Goal: Transaction & Acquisition: Purchase product/service

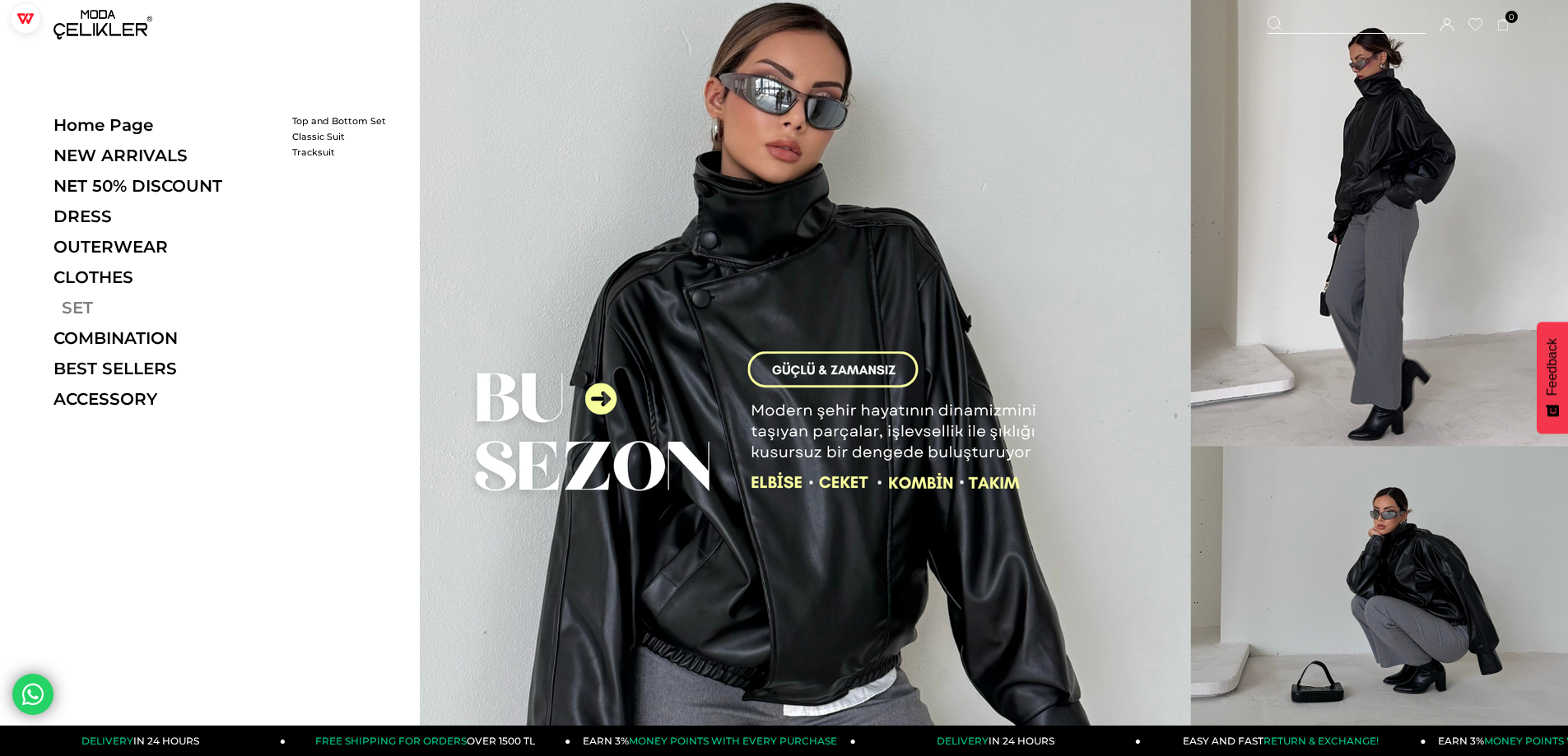
click at [74, 303] on font "SET" at bounding box center [77, 307] width 31 height 20
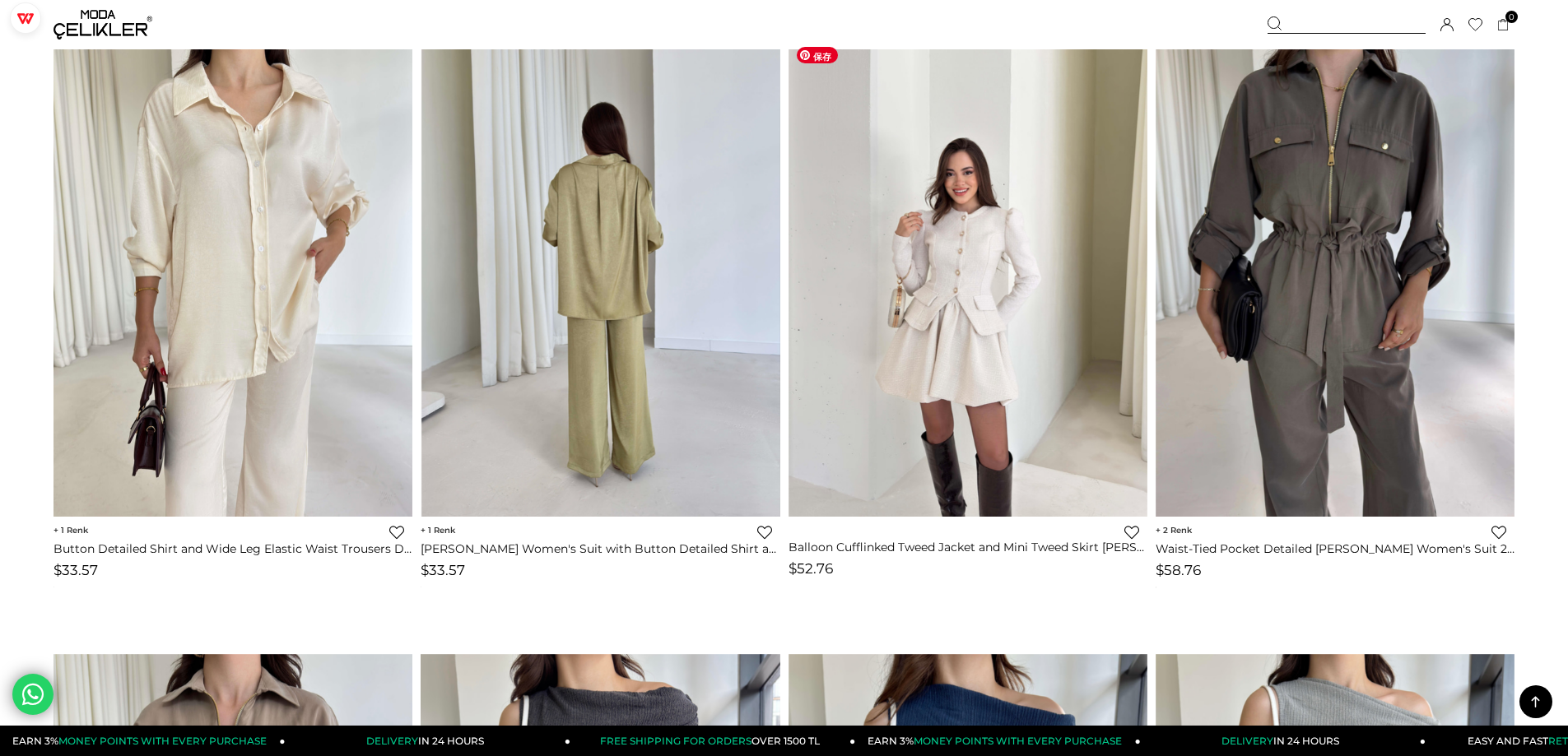
scroll to position [3292, 0]
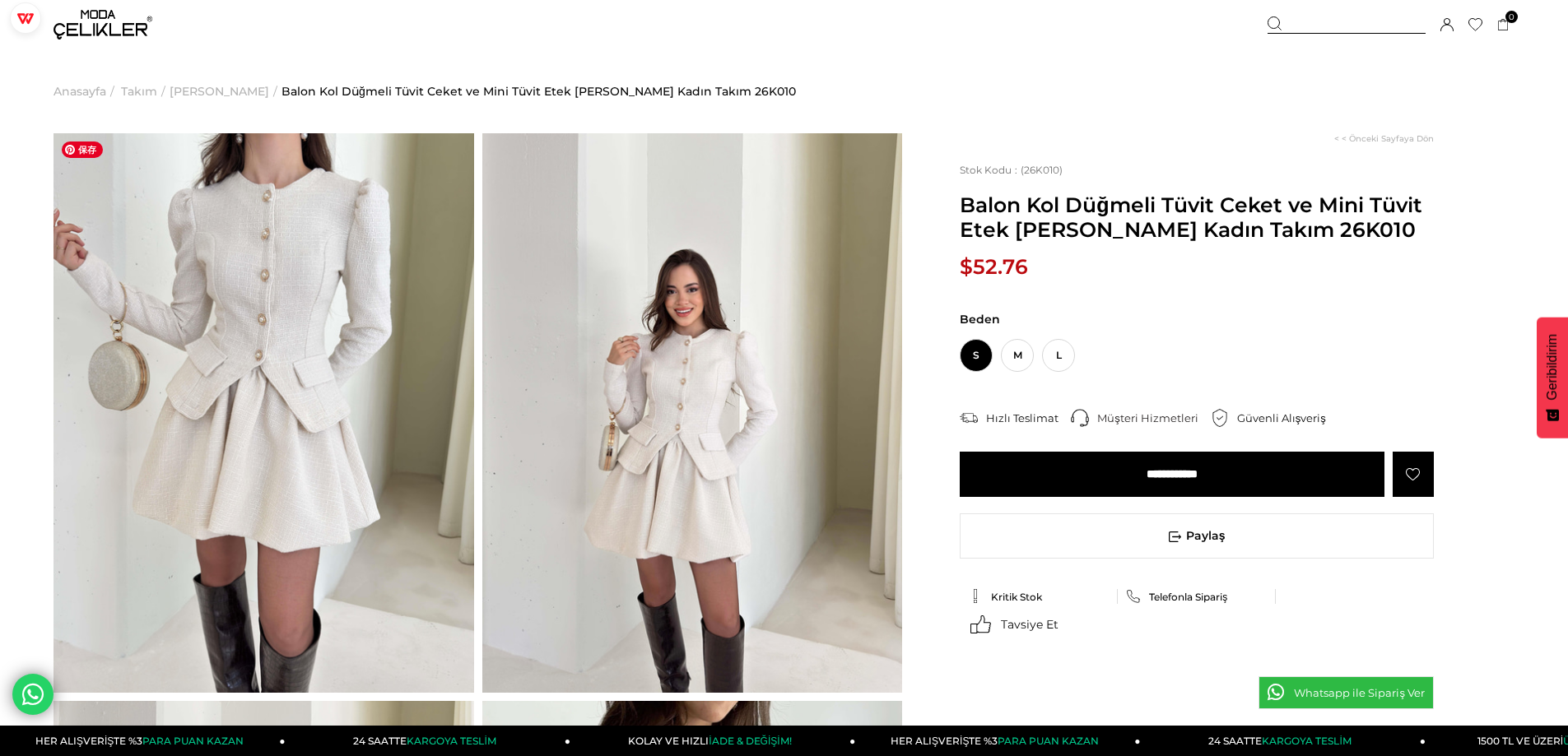
click at [249, 306] on img at bounding box center [263, 413] width 421 height 560
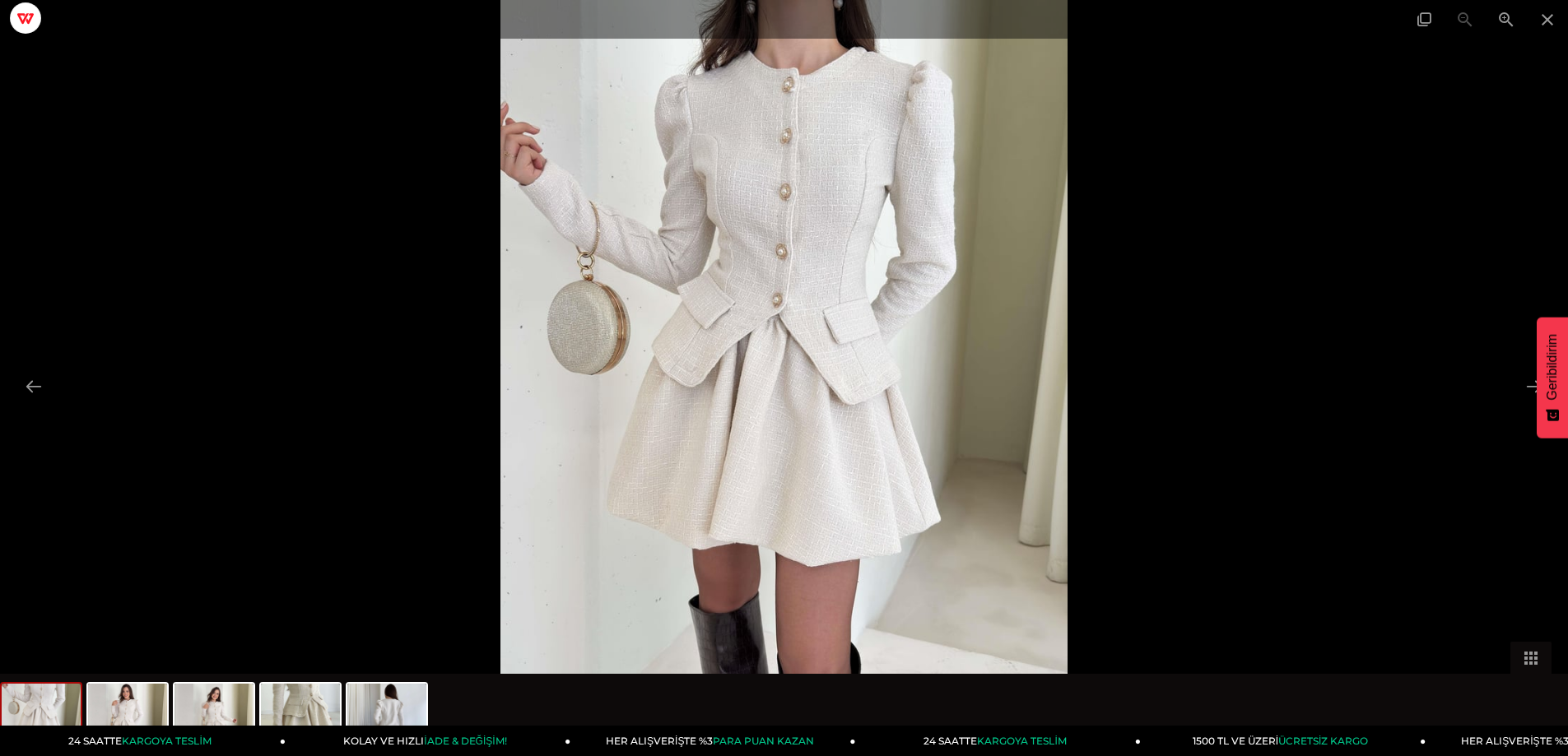
click at [1325, 225] on div at bounding box center [784, 378] width 1568 height 756
click at [321, 714] on img at bounding box center [300, 715] width 79 height 63
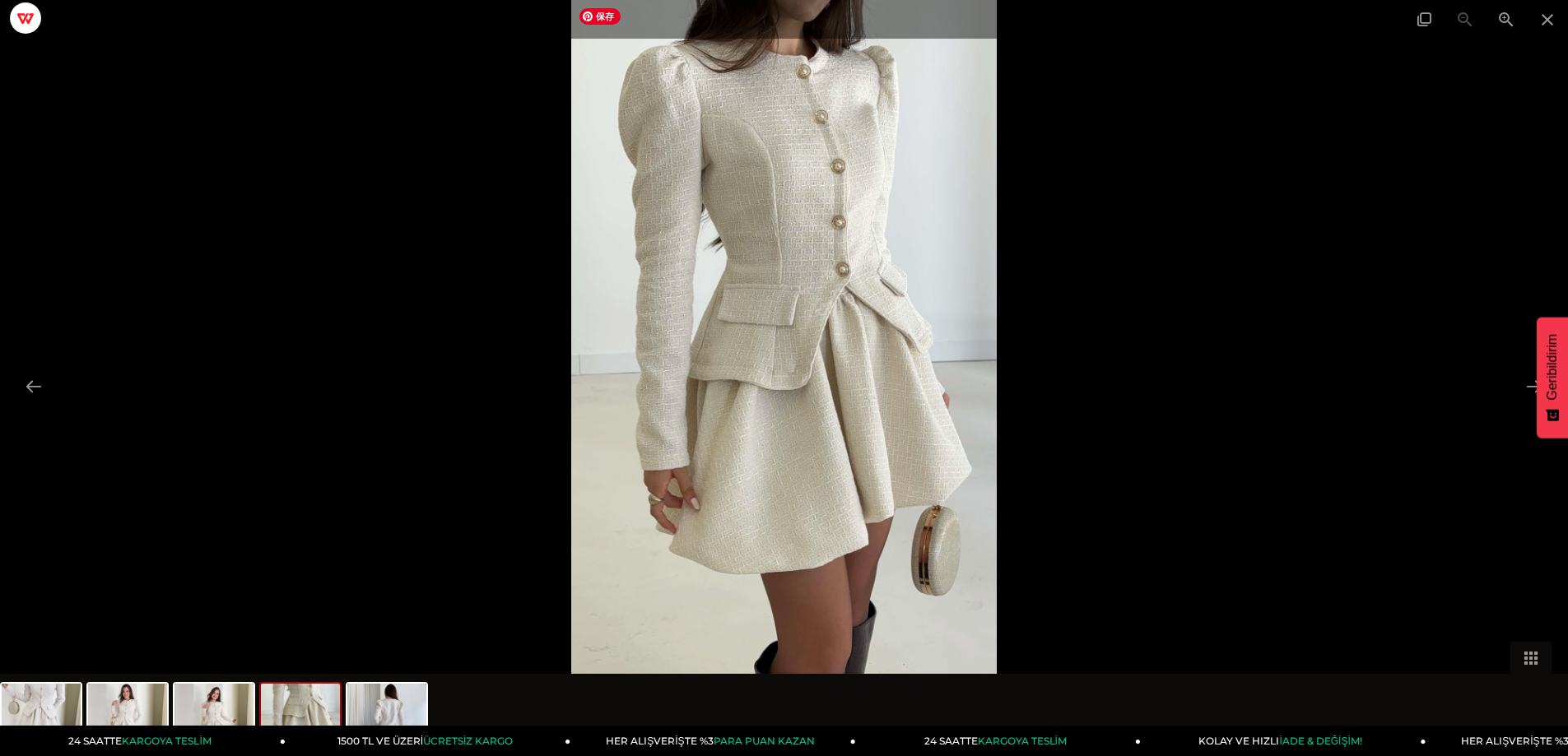
drag, startPoint x: 804, startPoint y: 223, endPoint x: 793, endPoint y: 223, distance: 11.0
drag, startPoint x: 1185, startPoint y: 327, endPoint x: 1211, endPoint y: 302, distance: 36.1
click at [1185, 327] on div at bounding box center [784, 378] width 1568 height 756
click at [394, 710] on img at bounding box center [387, 715] width 79 height 63
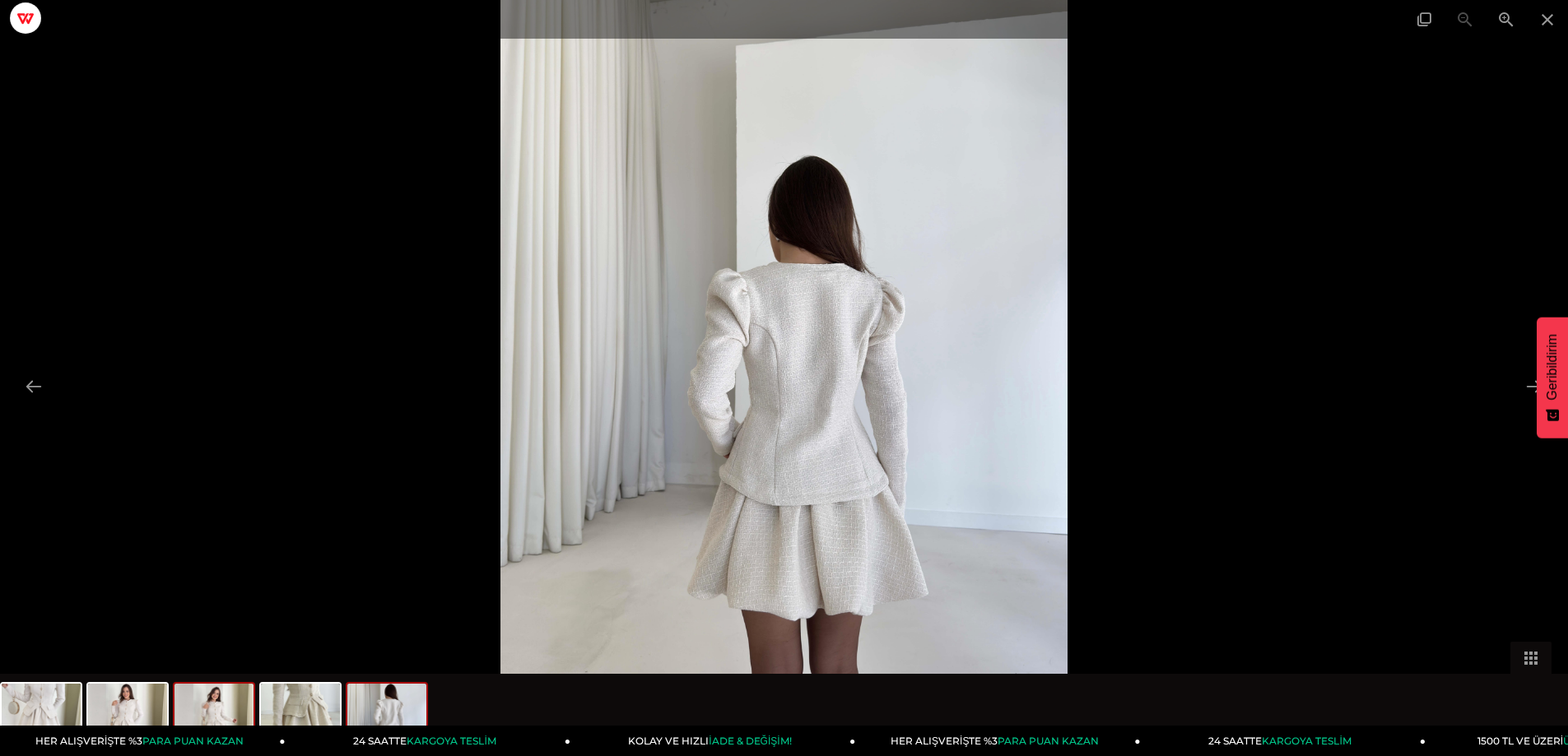
click at [228, 710] on img at bounding box center [214, 715] width 79 height 63
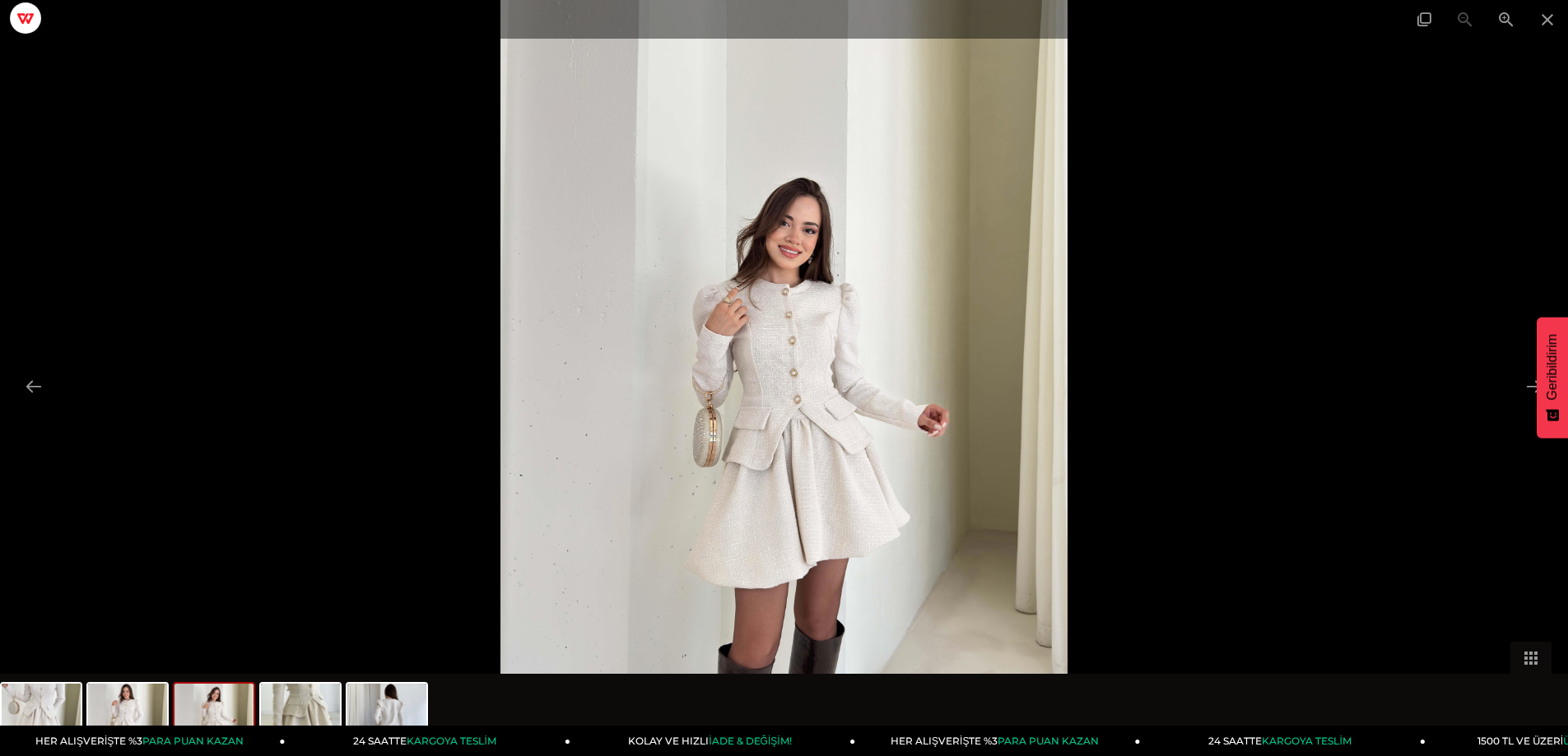
drag, startPoint x: 298, startPoint y: 708, endPoint x: 534, endPoint y: 626, distance: 249.8
click at [304, 708] on img at bounding box center [300, 715] width 79 height 63
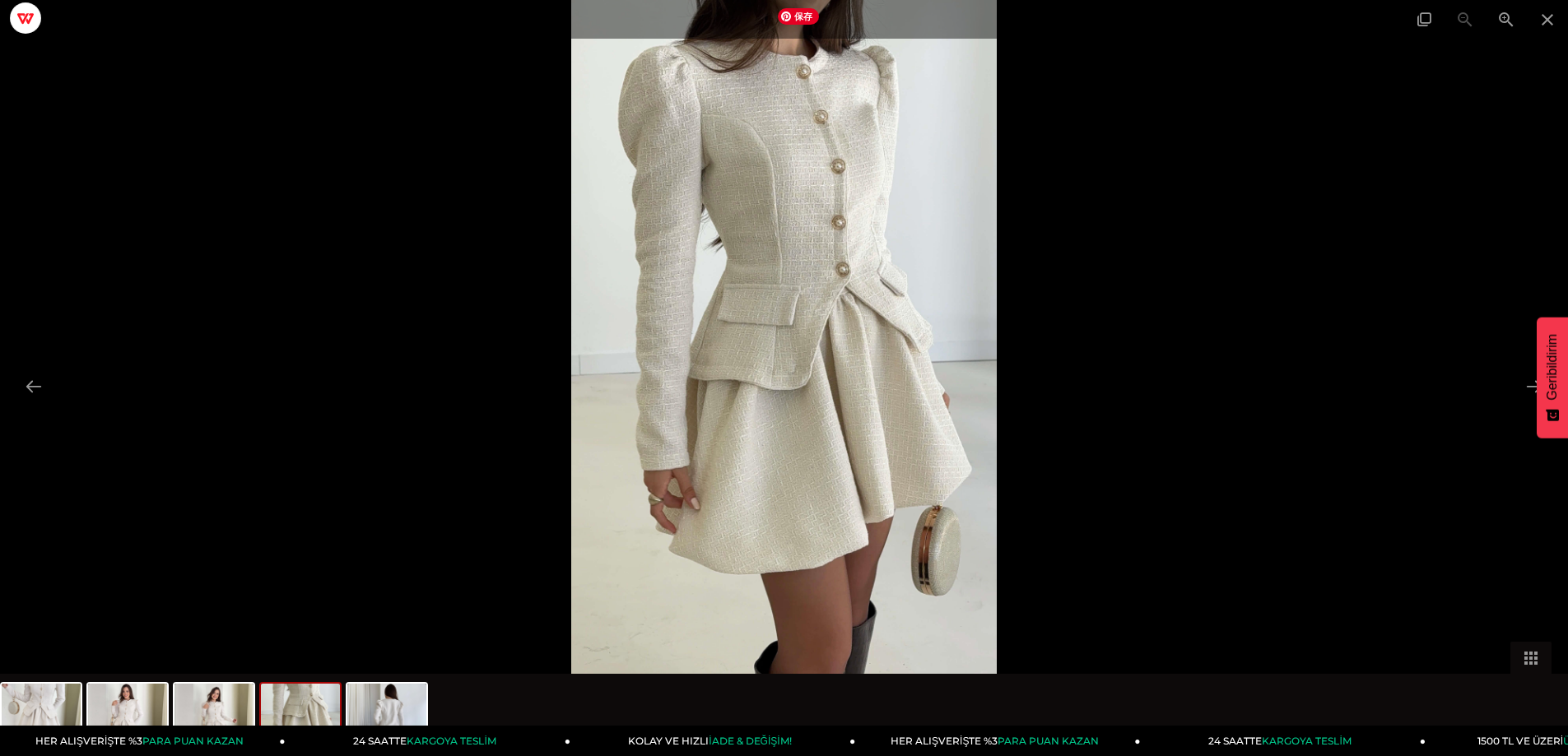
click at [789, 389] on img at bounding box center [784, 378] width 426 height 756
click at [1507, 9] on span at bounding box center [1506, 19] width 41 height 39
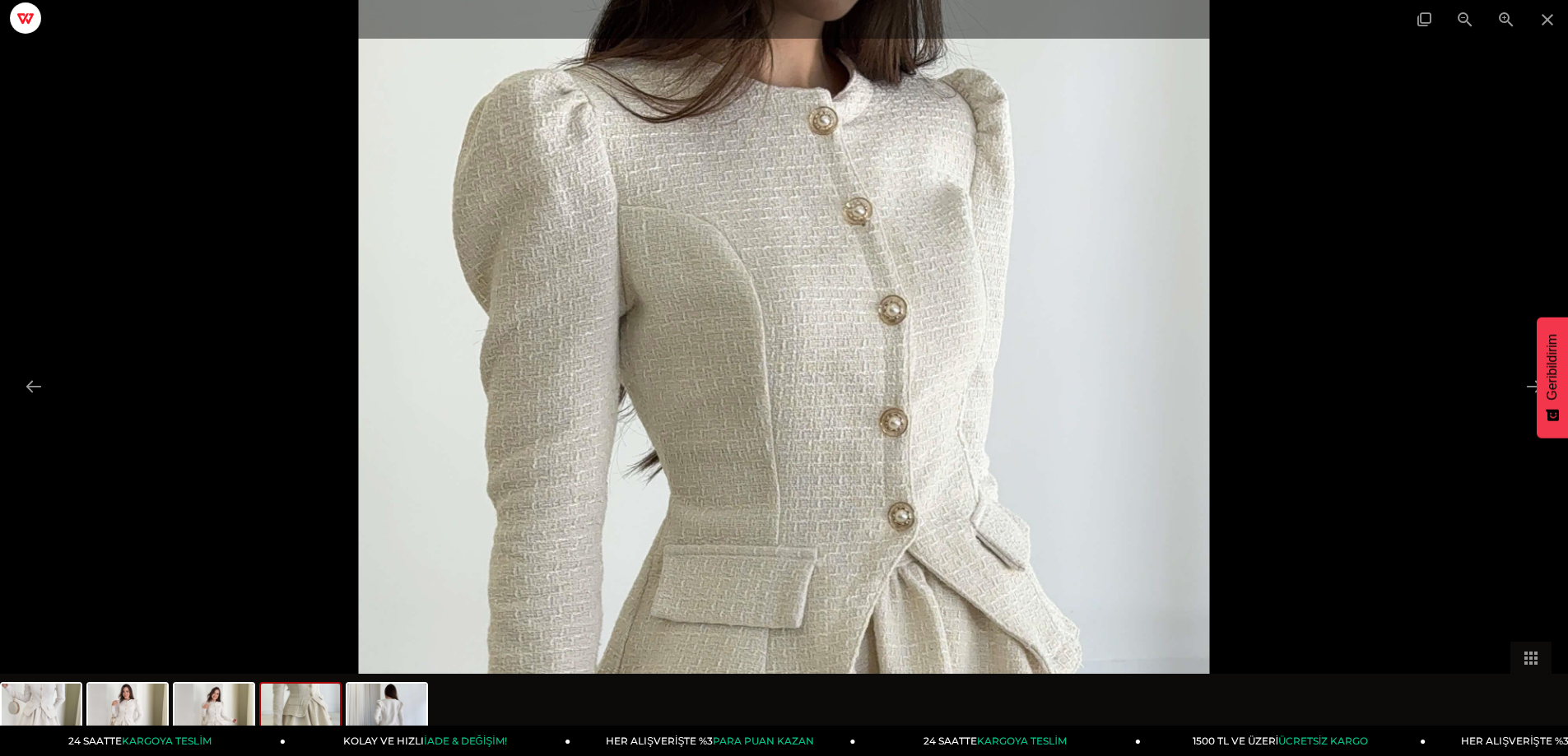
drag, startPoint x: 754, startPoint y: 236, endPoint x: 703, endPoint y: 591, distance: 358.6
click at [703, 591] on img at bounding box center [784, 734] width 851 height 1513
click at [1348, 378] on div at bounding box center [571, 355] width 1568 height 756
click at [1544, 17] on span at bounding box center [1547, 19] width 41 height 39
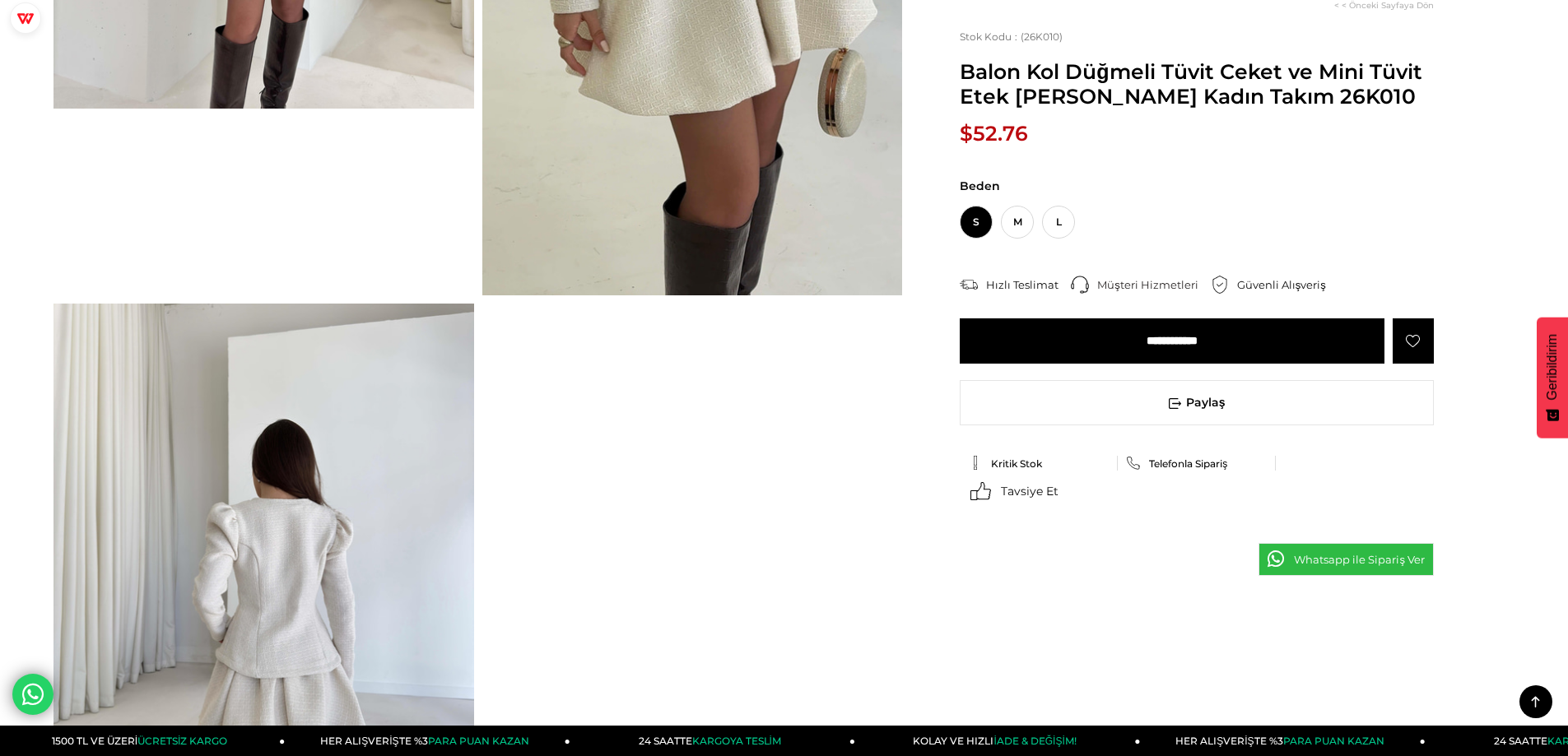
scroll to position [1234, 0]
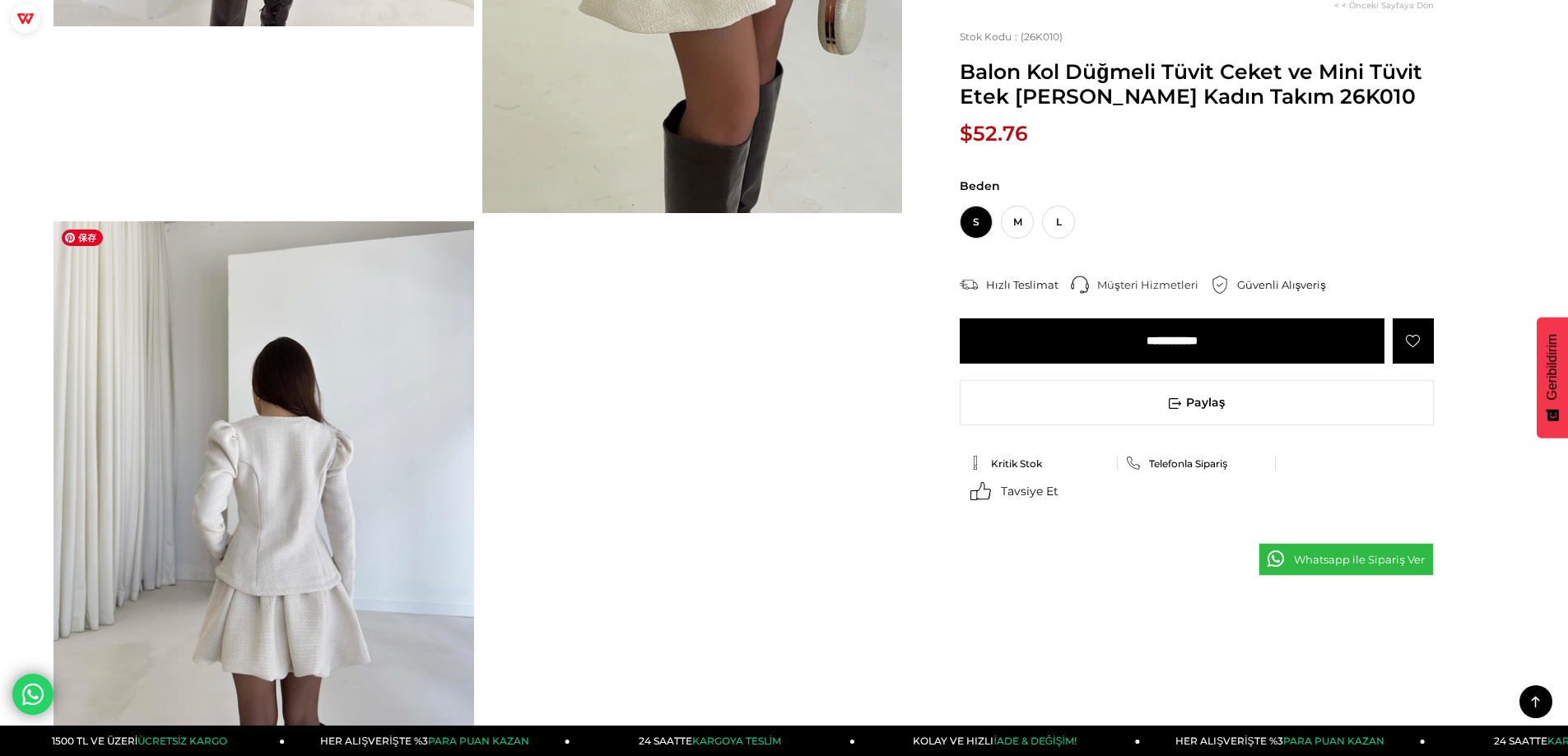
click at [284, 426] on img at bounding box center [263, 501] width 421 height 560
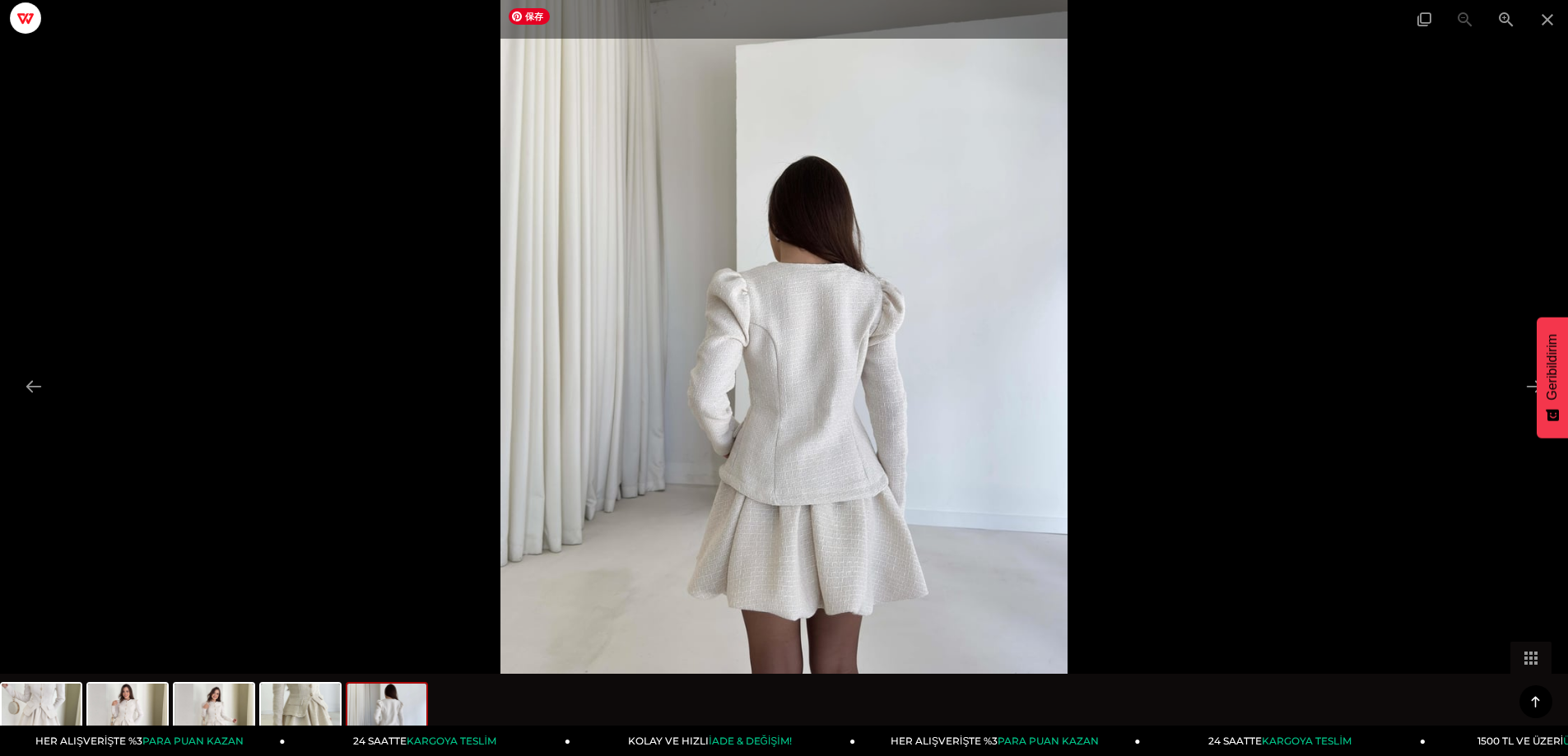
drag, startPoint x: 1283, startPoint y: 408, endPoint x: 1350, endPoint y: 292, distance: 134.0
click at [1285, 403] on div at bounding box center [784, 378] width 1568 height 756
click at [1331, 451] on div at bounding box center [784, 378] width 1568 height 756
click at [317, 702] on img at bounding box center [300, 715] width 79 height 63
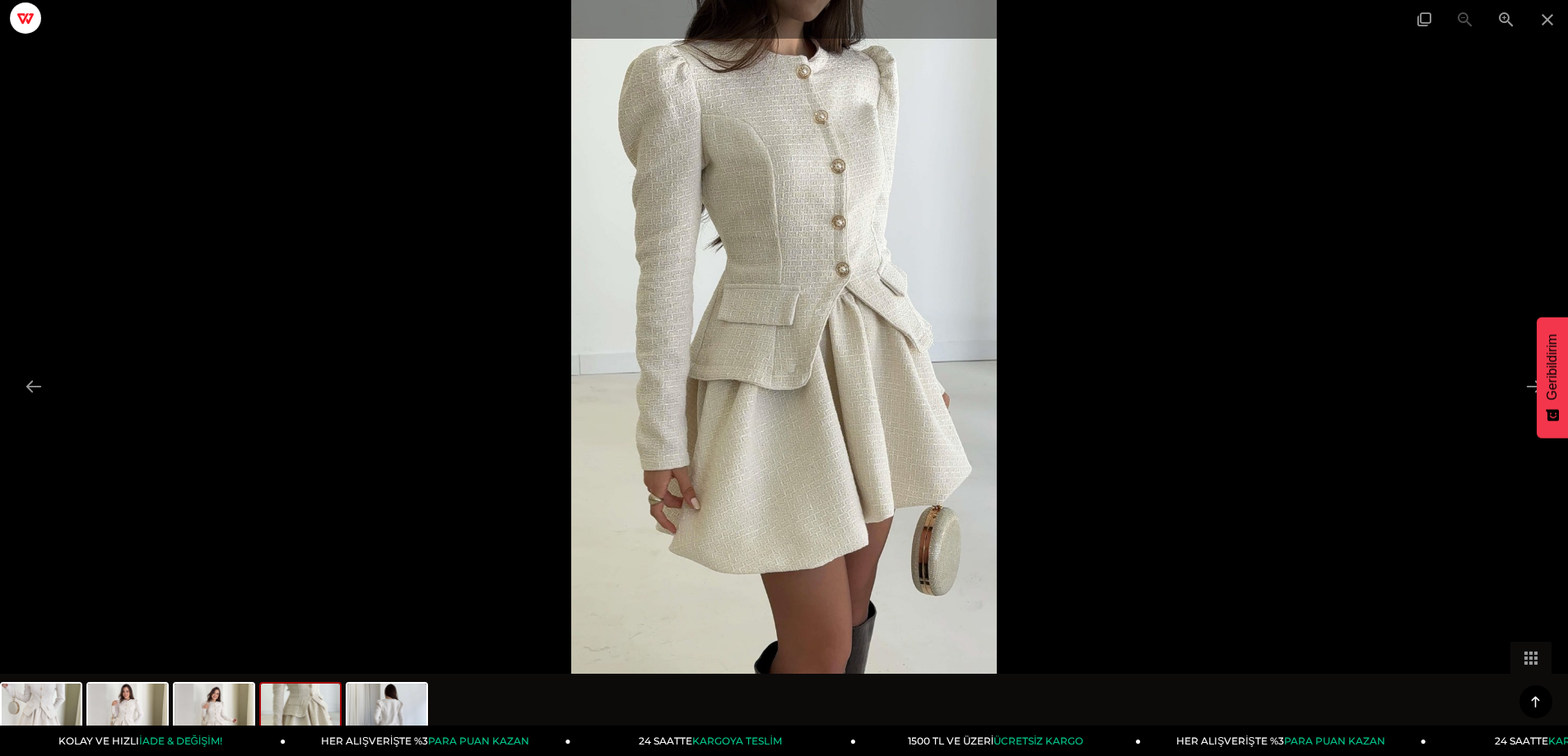
click at [1277, 512] on div at bounding box center [784, 378] width 1568 height 756
click at [237, 700] on img at bounding box center [214, 715] width 79 height 63
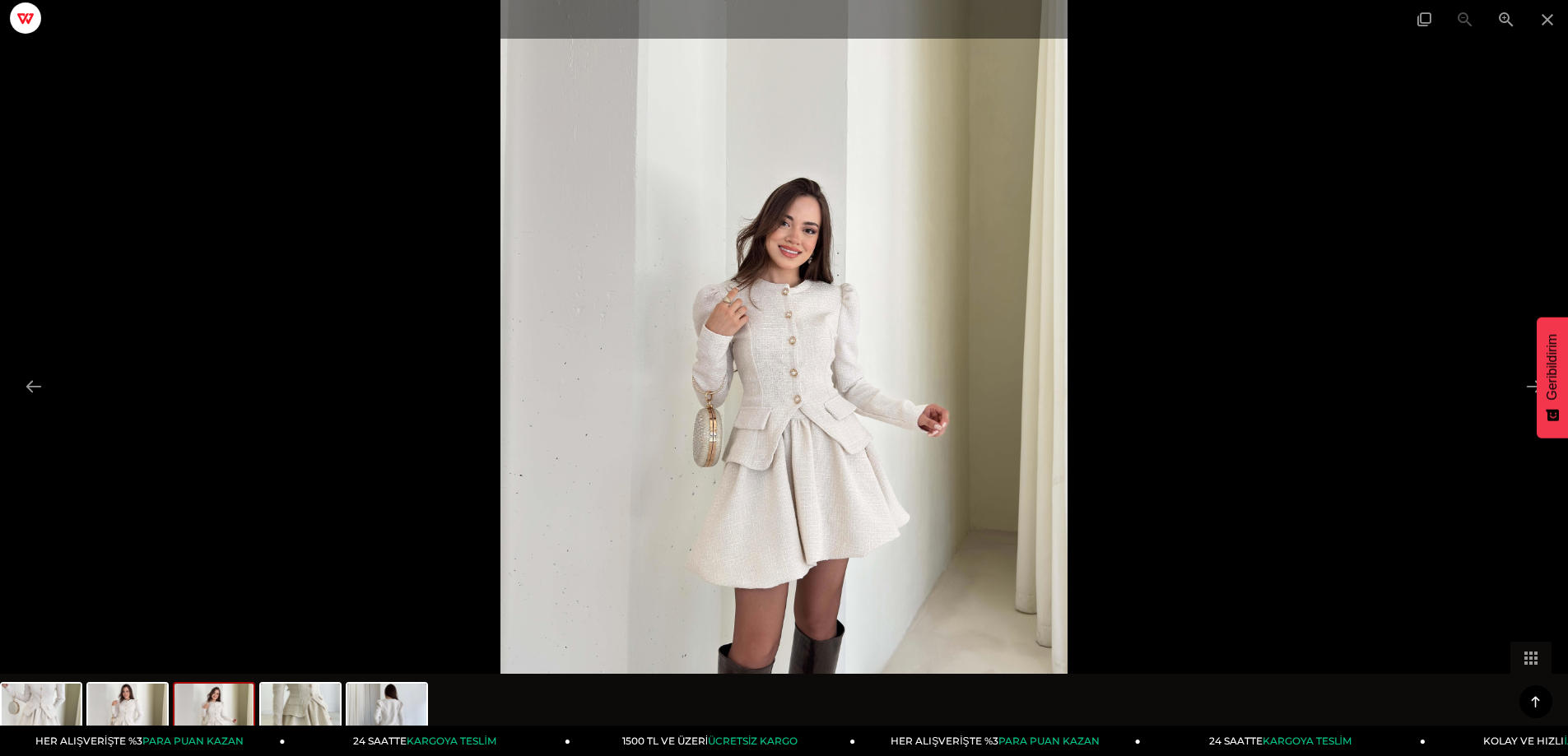
click at [1225, 555] on div at bounding box center [784, 378] width 1568 height 756
click at [136, 698] on img at bounding box center [127, 715] width 79 height 63
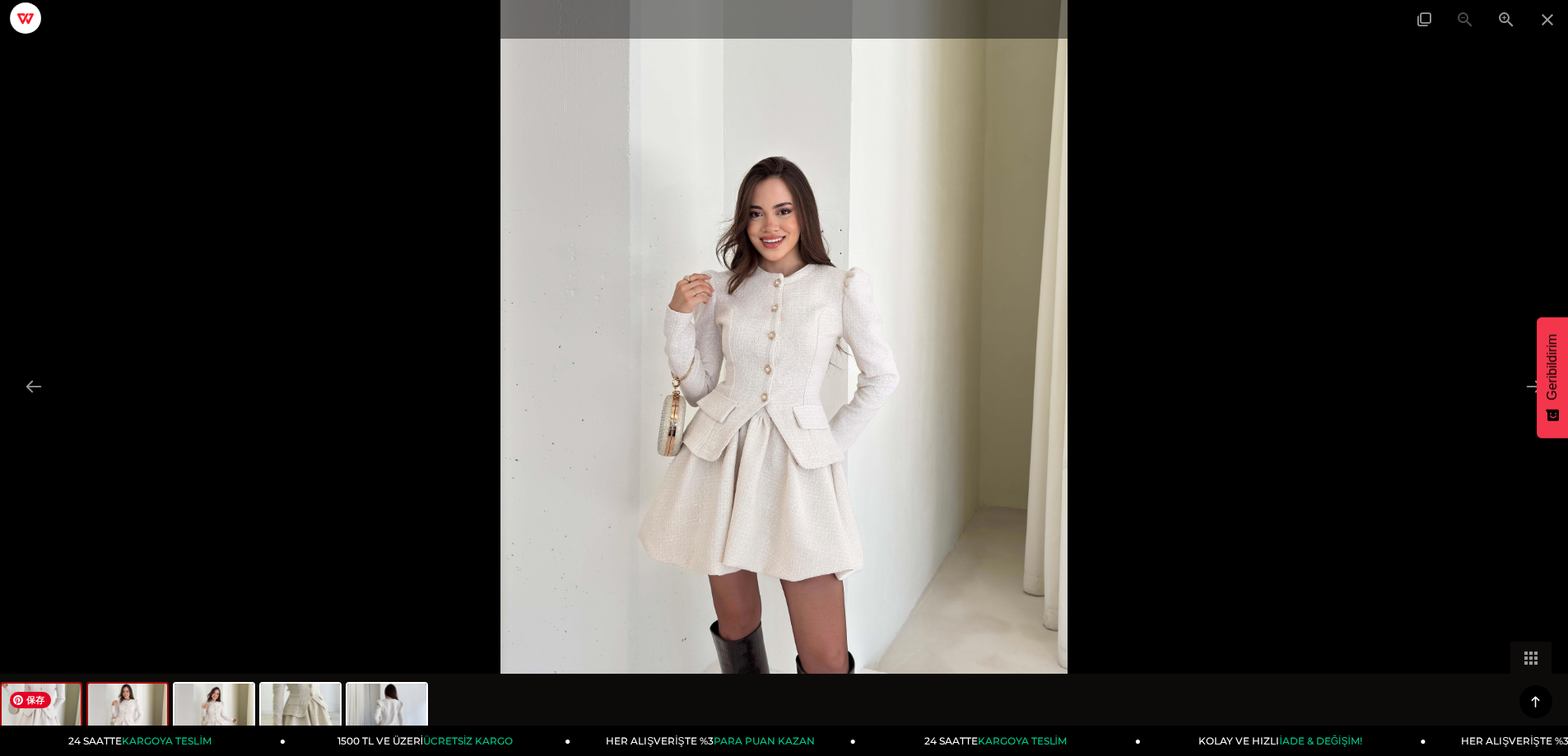
click at [27, 710] on img at bounding box center [41, 715] width 79 height 63
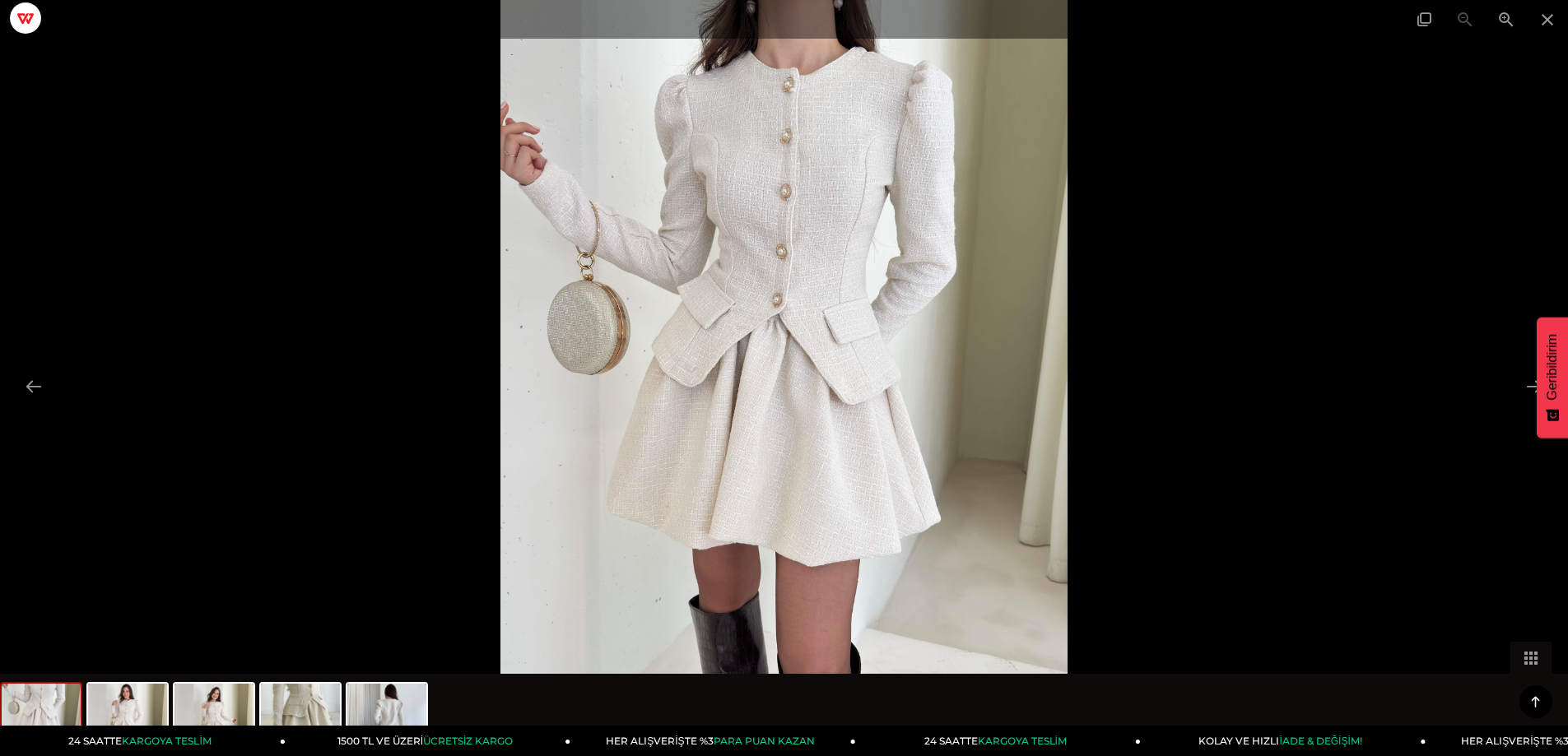
click at [1310, 397] on div at bounding box center [784, 378] width 1568 height 756
